Goal: Task Accomplishment & Management: Complete application form

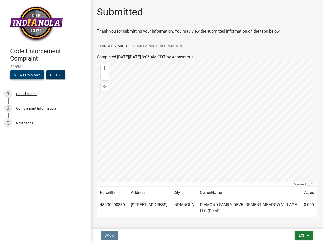
click at [27, 75] on button "View Summary" at bounding box center [27, 74] width 34 height 9
click at [56, 75] on ngb-modal-window "× Loading..." at bounding box center [161, 121] width 323 height 242
click at [45, 94] on ngb-modal-window "Summary × Loading... Cancel" at bounding box center [161, 121] width 323 height 242
click at [45, 108] on div "Complainant Information" at bounding box center [36, 109] width 40 height 4
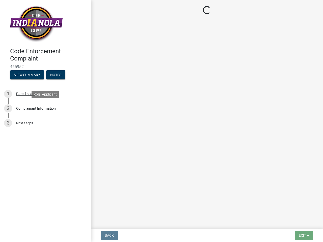
click at [207, 114] on main "Loading..." at bounding box center [207, 113] width 232 height 227
click at [105, 68] on main "Loading..." at bounding box center [207, 113] width 232 height 227
click at [105, 76] on main "Loading..." at bounding box center [207, 113] width 232 height 227
click at [105, 87] on main "Loading..." at bounding box center [207, 113] width 232 height 227
click at [205, 184] on main "Loading..." at bounding box center [207, 113] width 232 height 227
